Goal: Register for event/course

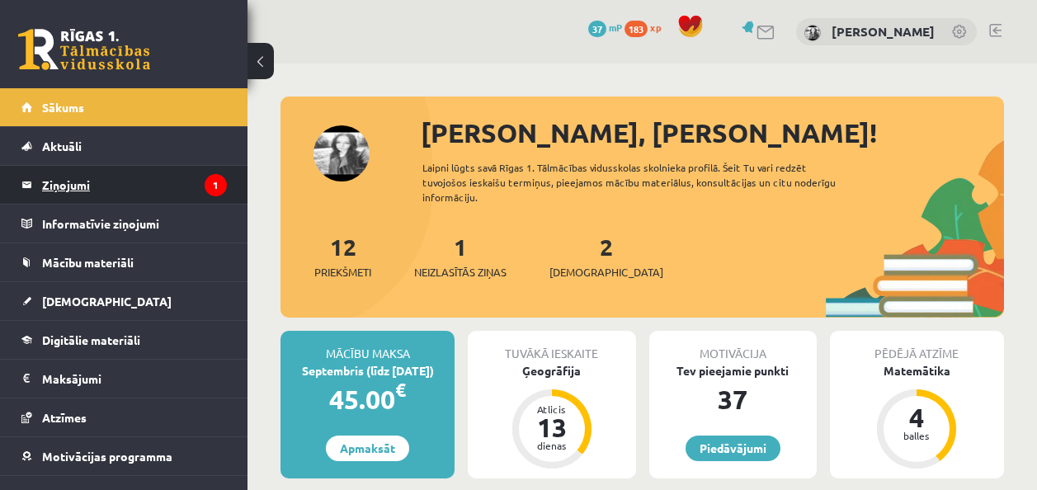
click at [78, 186] on legend "Ziņojumi 1" at bounding box center [134, 185] width 185 height 38
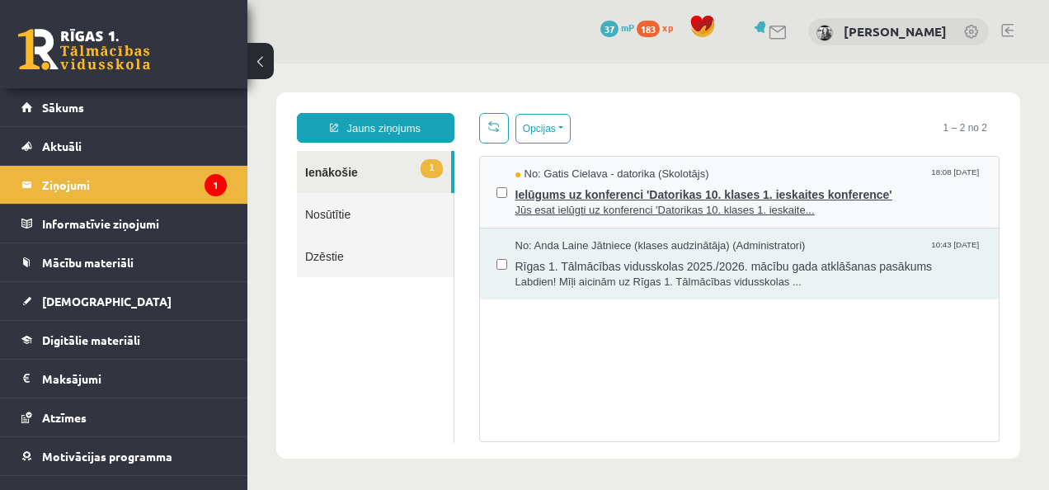
click at [546, 200] on span "Ielūgums uz konferenci 'Datorikas 10. klases 1. ieskaites konference'" at bounding box center [750, 192] width 468 height 21
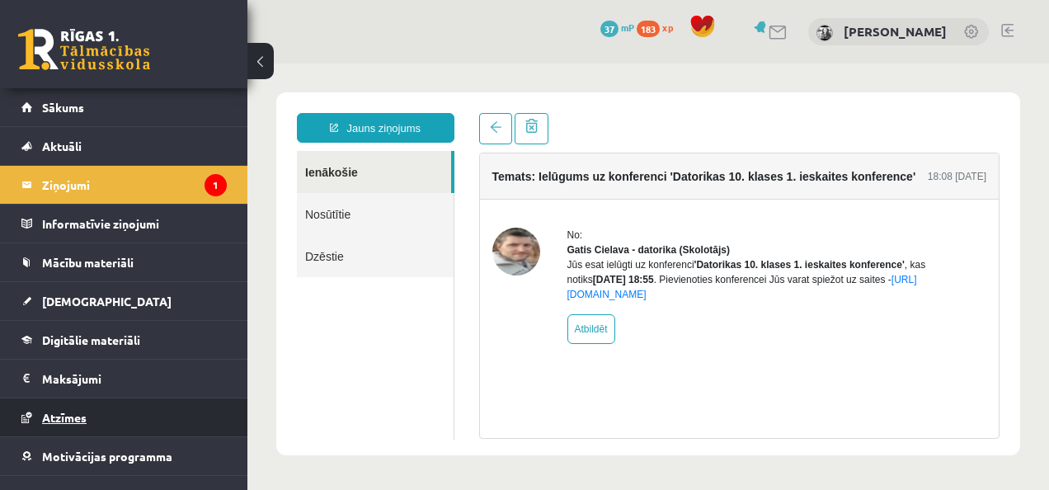
scroll to position [63, 0]
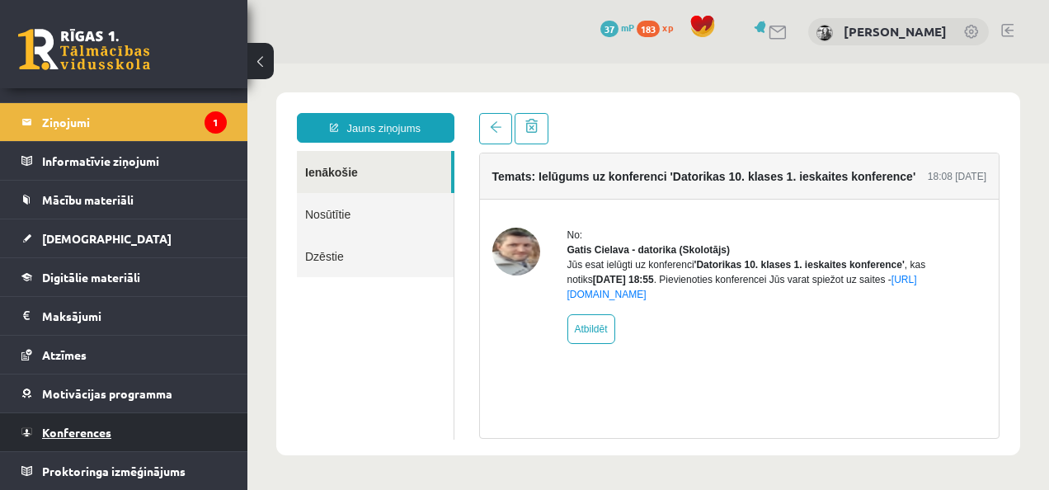
click at [86, 424] on link "Konferences" at bounding box center [123, 432] width 205 height 38
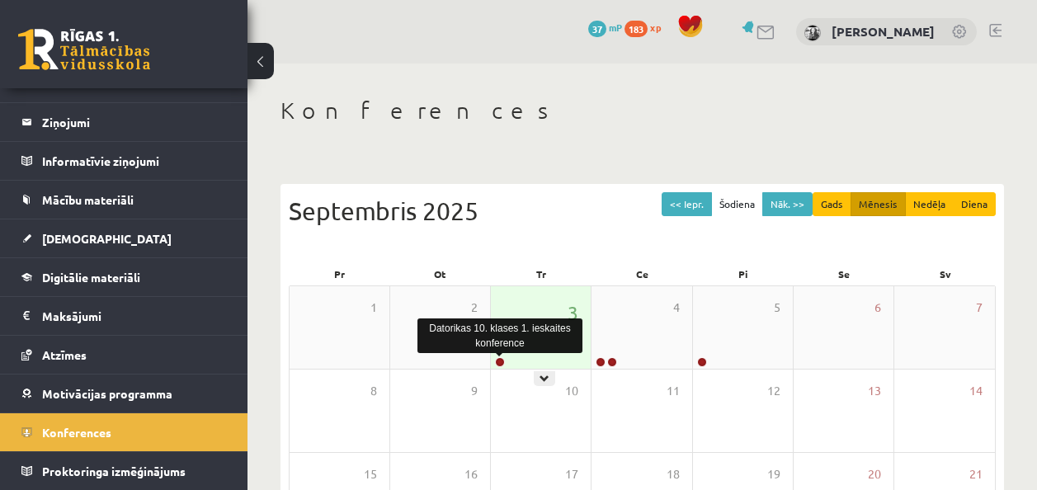
click at [502, 360] on link at bounding box center [500, 362] width 10 height 10
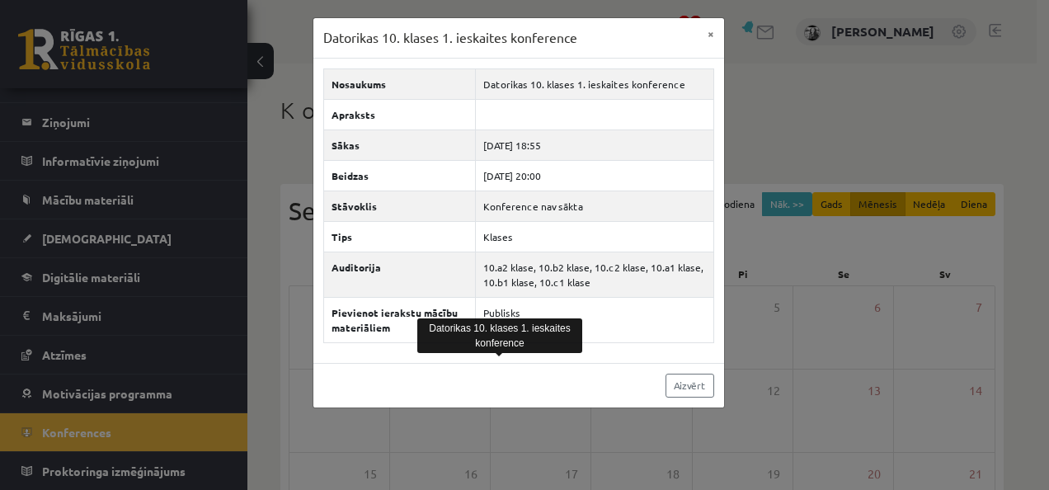
click at [83, 332] on div "Datorikas 10. klases 1. ieskaites konference × Nosaukums Datorikas 10. klases 1…" at bounding box center [524, 245] width 1049 height 490
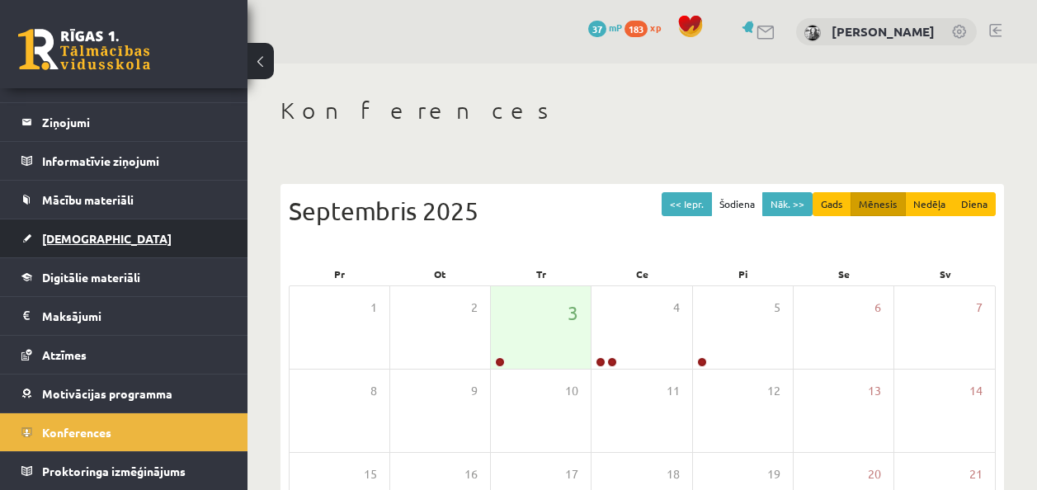
click at [91, 251] on link "[DEMOGRAPHIC_DATA]" at bounding box center [123, 238] width 205 height 38
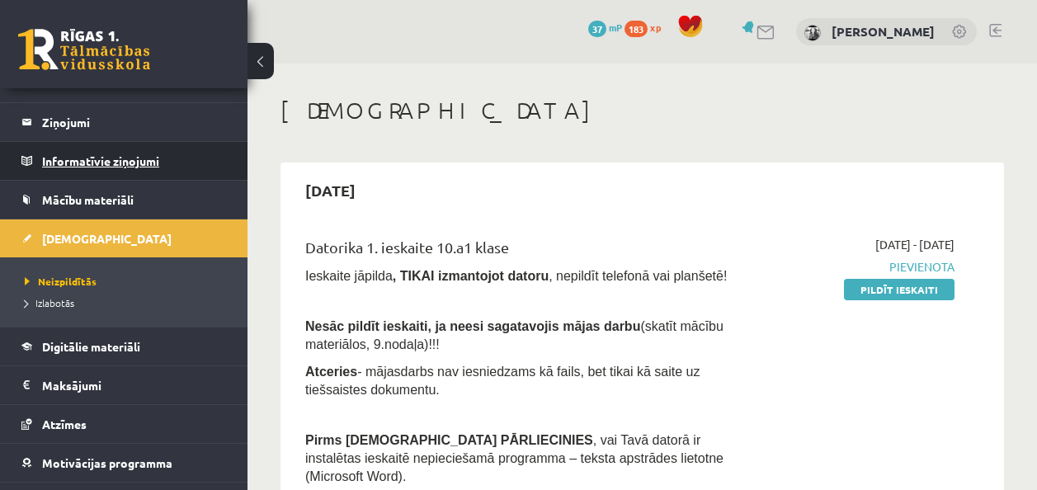
click at [107, 154] on legend "Informatīvie ziņojumi 0" at bounding box center [134, 161] width 185 height 38
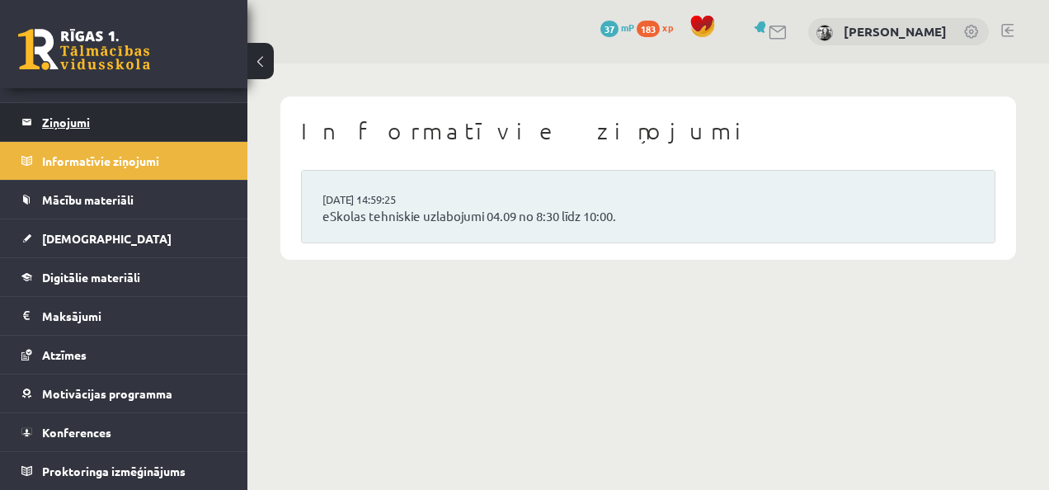
click at [62, 106] on legend "Ziņojumi 1" at bounding box center [134, 122] width 185 height 38
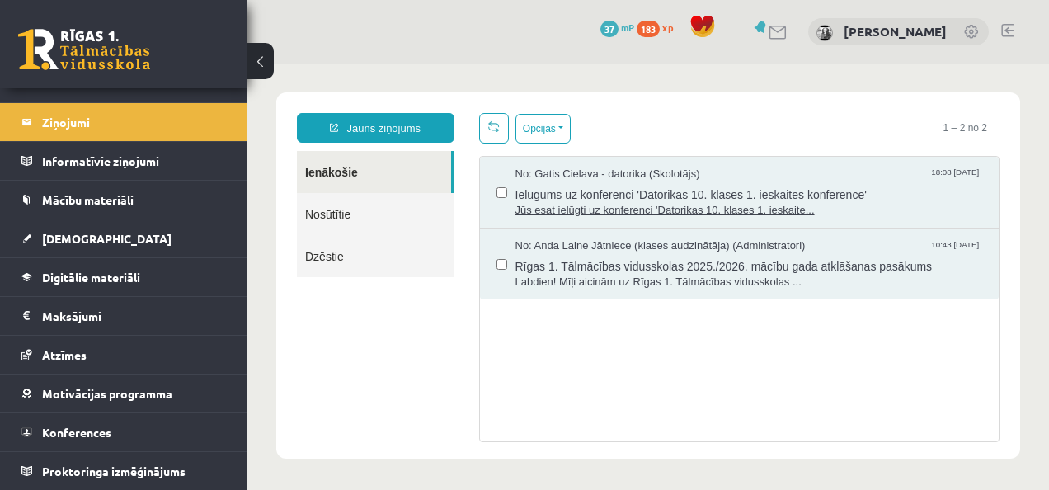
click at [555, 203] on span "Jūs esat ielūgti uz konferenci 'Datorikas 10. klases 1. ieskaite..." at bounding box center [750, 211] width 468 height 16
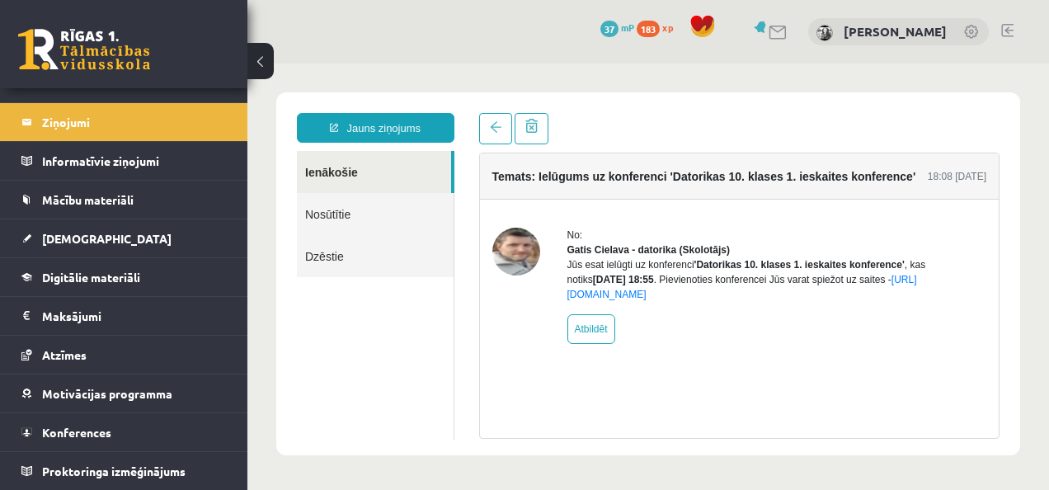
click at [532, 267] on img at bounding box center [516, 252] width 48 height 48
click at [530, 257] on img at bounding box center [516, 252] width 48 height 48
click at [652, 452] on div "Jauns ziņojums Ienākošie Nosūtītie Dzēstie ********* ********* ******* Temats: …" at bounding box center [648, 273] width 744 height 363
click at [634, 300] on link "https://eskola.r1tv.lv/conferences/4490/join" at bounding box center [743, 287] width 350 height 26
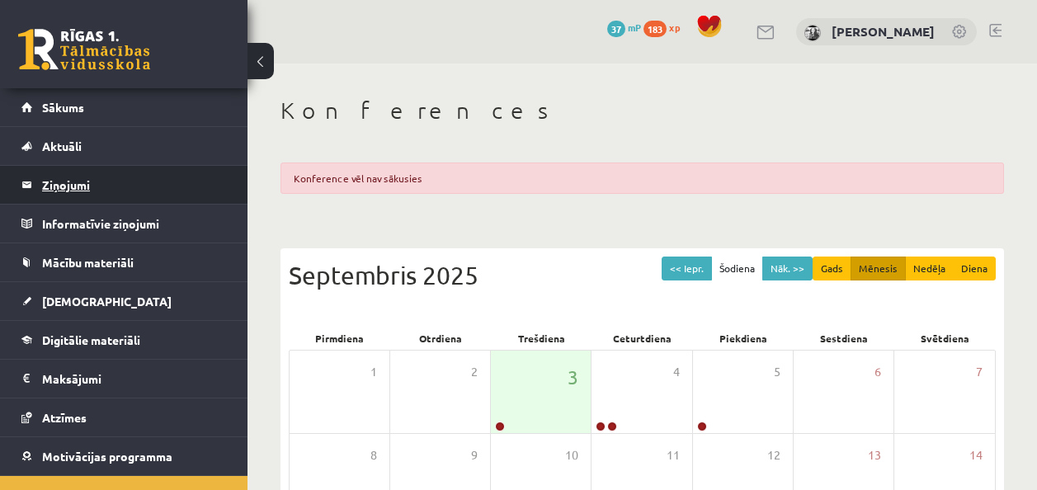
click at [128, 185] on legend "Ziņojumi 0" at bounding box center [134, 185] width 185 height 38
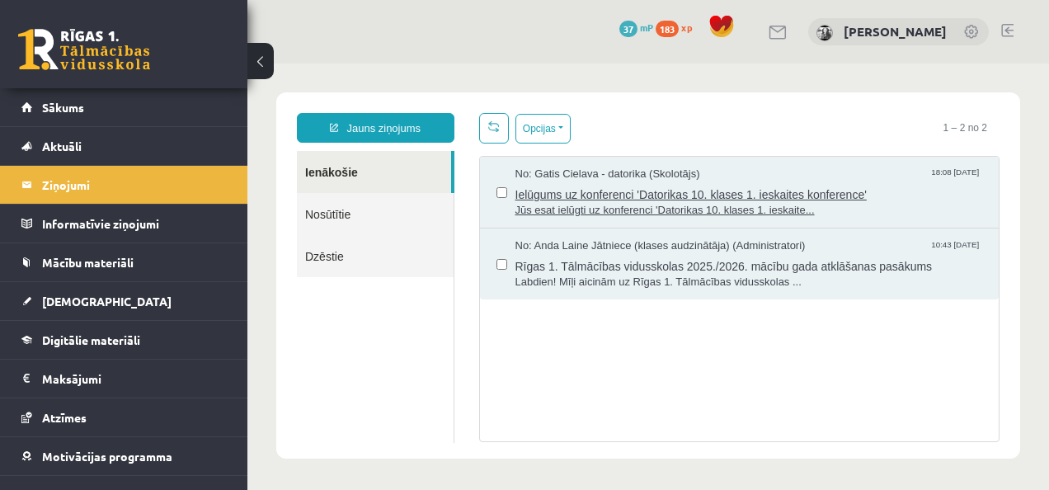
click at [731, 191] on span "Ielūgums uz konferenci 'Datorikas 10. klases 1. ieskaites konference'" at bounding box center [750, 192] width 468 height 21
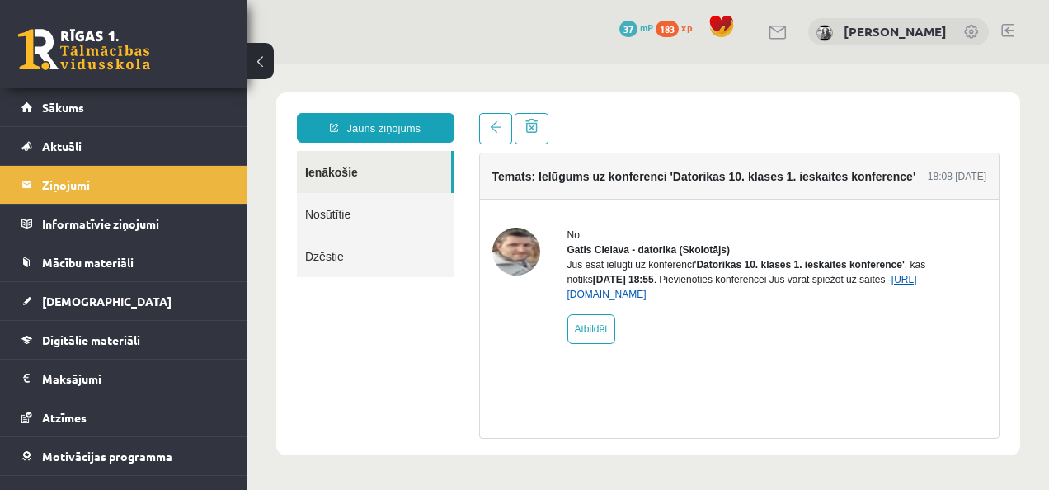
click at [656, 300] on link "[URL][DOMAIN_NAME]" at bounding box center [743, 287] width 350 height 26
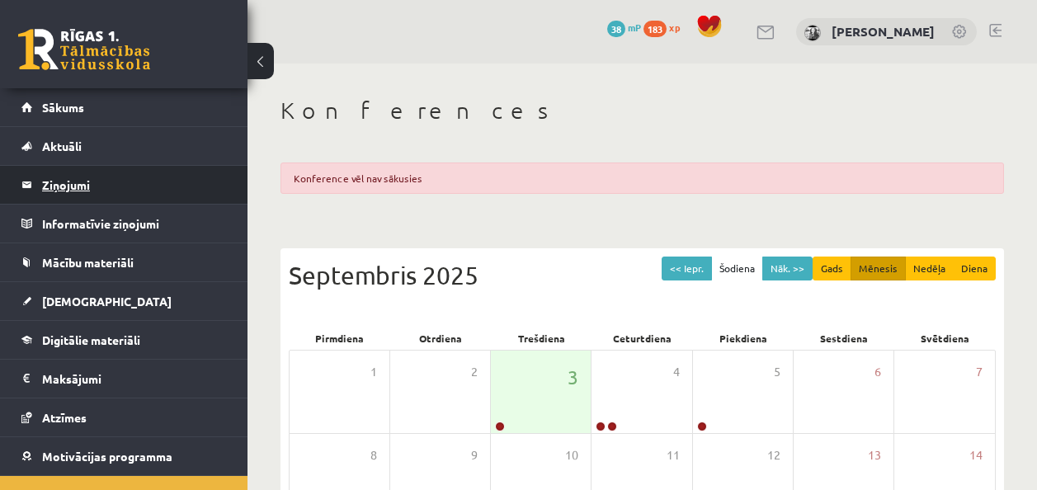
click at [112, 182] on legend "Ziņojumi 0" at bounding box center [134, 185] width 185 height 38
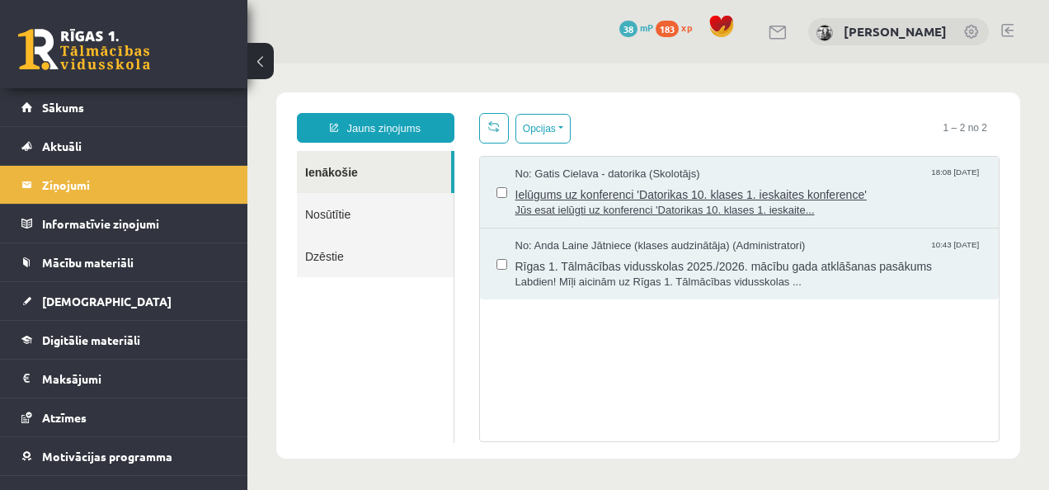
click at [623, 189] on span "Ielūgums uz konferenci 'Datorikas 10. klases 1. ieskaites konference'" at bounding box center [750, 192] width 468 height 21
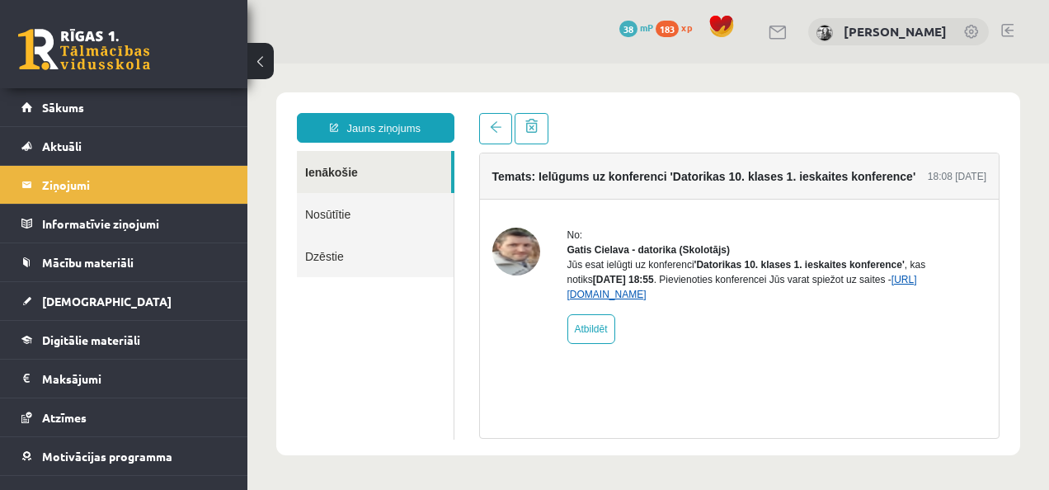
click at [645, 300] on link "https://eskola.r1tv.lv/conferences/4490/join" at bounding box center [743, 287] width 350 height 26
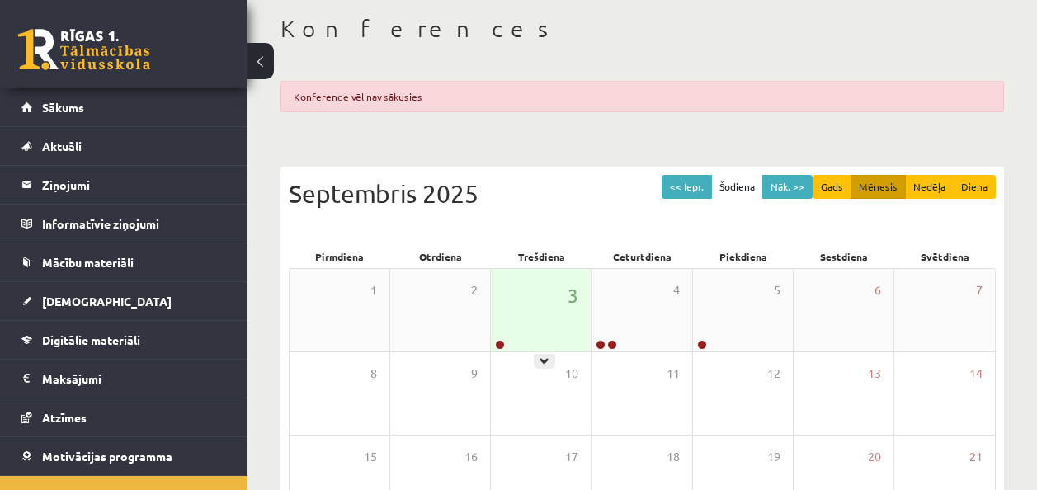
scroll to position [82, 0]
click at [544, 336] on div "3" at bounding box center [541, 309] width 100 height 82
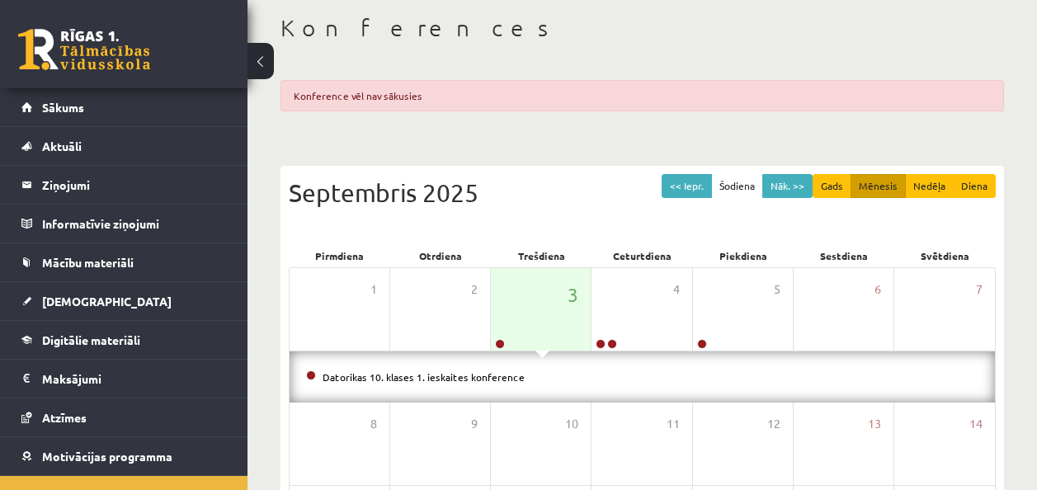
click at [449, 370] on li "Datorikas 10. klases 1. ieskaites konference" at bounding box center [642, 377] width 672 height 18
click at [448, 376] on link "Datorikas 10. klases 1. ieskaites konference" at bounding box center [424, 376] width 202 height 13
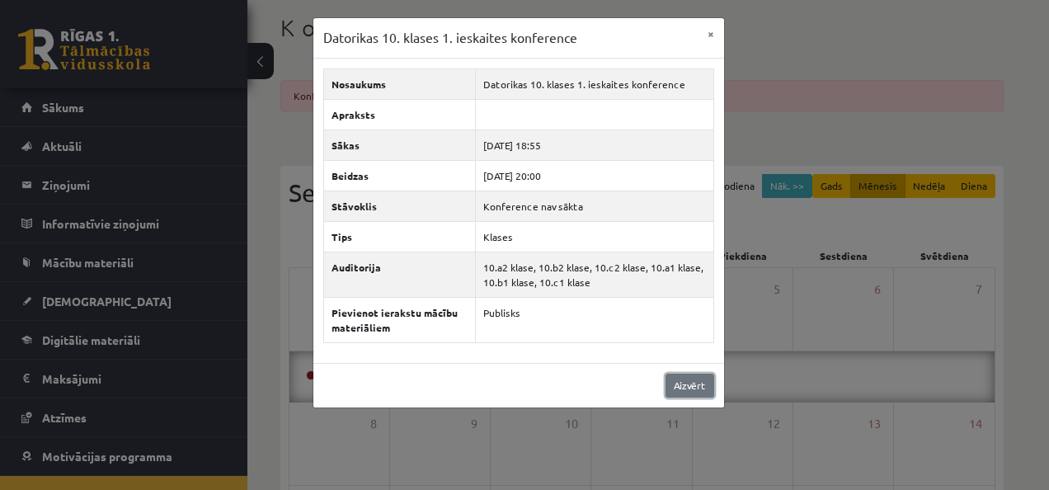
click at [700, 383] on link "Aizvērt" at bounding box center [690, 386] width 49 height 24
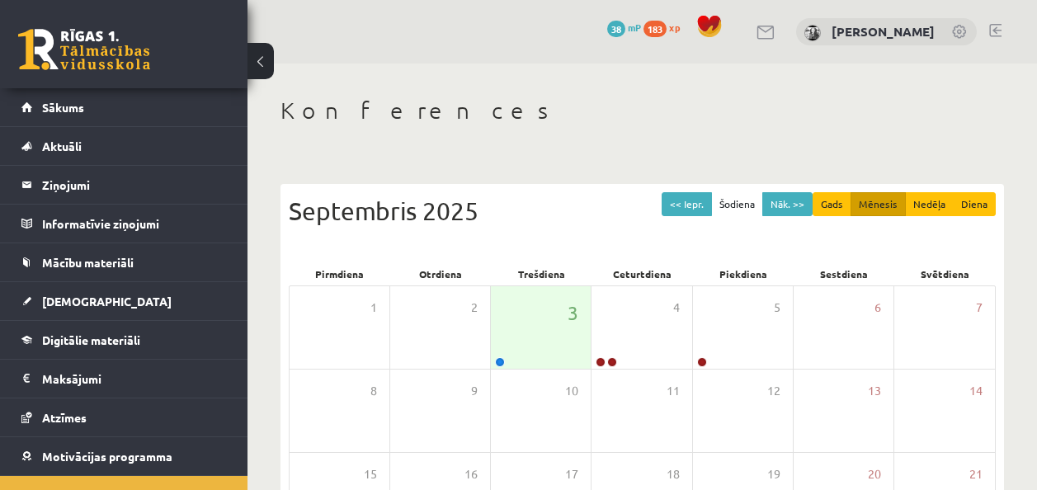
scroll to position [82, 0]
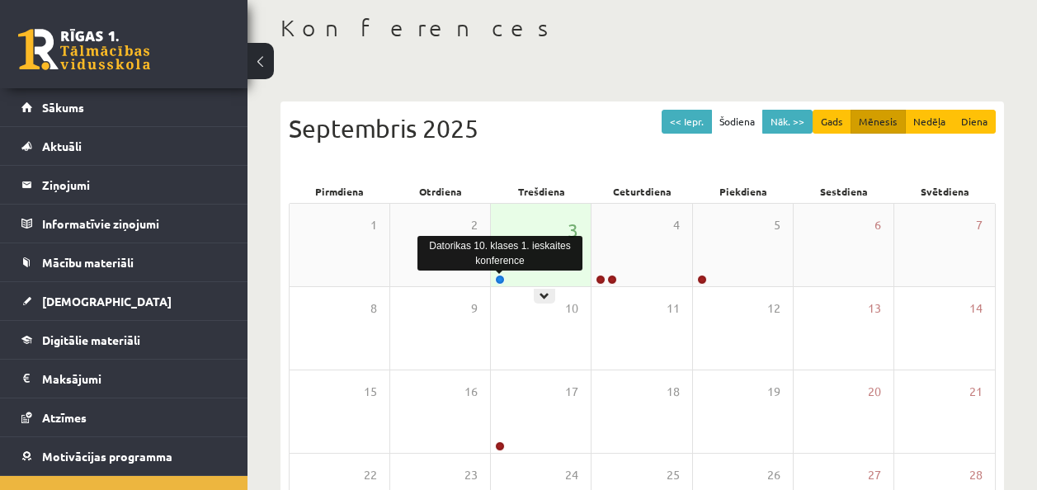
click at [496, 280] on link at bounding box center [500, 280] width 10 height 10
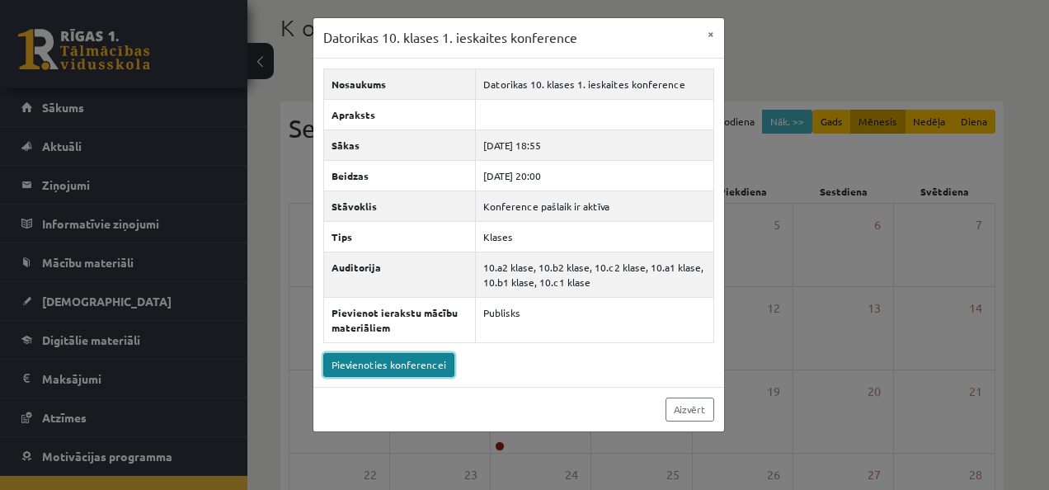
click at [404, 364] on link "Pievienoties konferencei" at bounding box center [388, 365] width 131 height 24
click at [704, 35] on button "×" at bounding box center [711, 33] width 26 height 31
